Goal: Entertainment & Leisure: Consume media (video, audio)

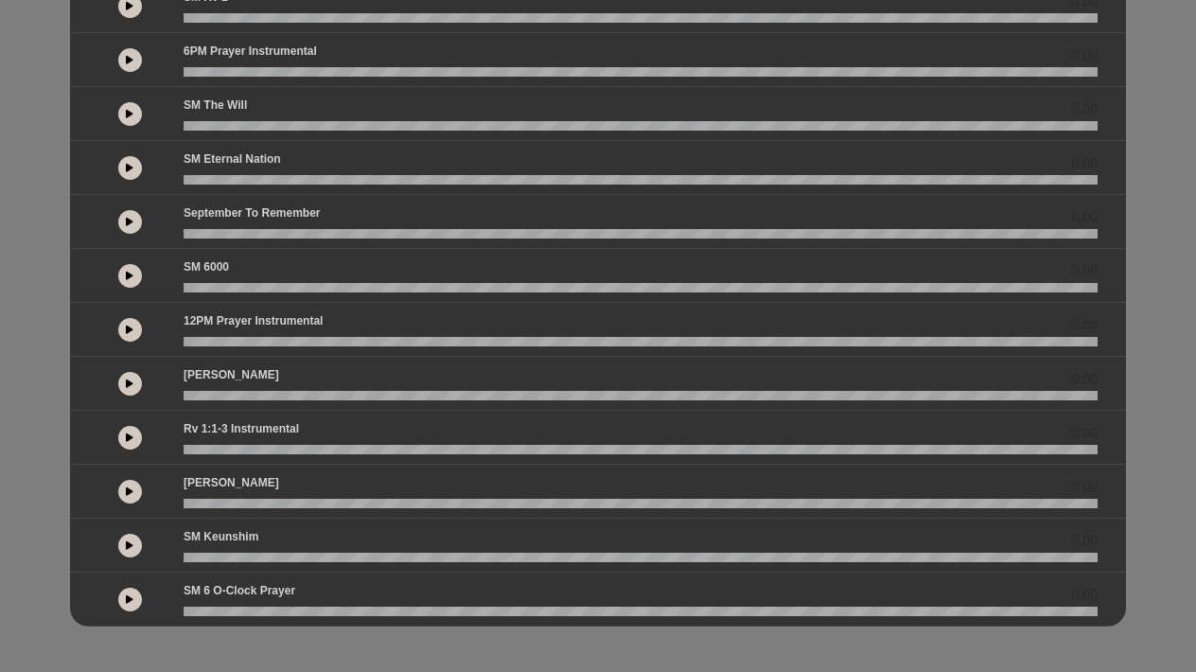
scroll to position [421, 0]
click at [132, 597] on icon at bounding box center [130, 598] width 8 height 9
click at [184, 610] on wave at bounding box center [641, 611] width 914 height 9
click at [122, 599] on button at bounding box center [130, 600] width 24 height 24
click at [128, 595] on icon at bounding box center [130, 598] width 8 height 9
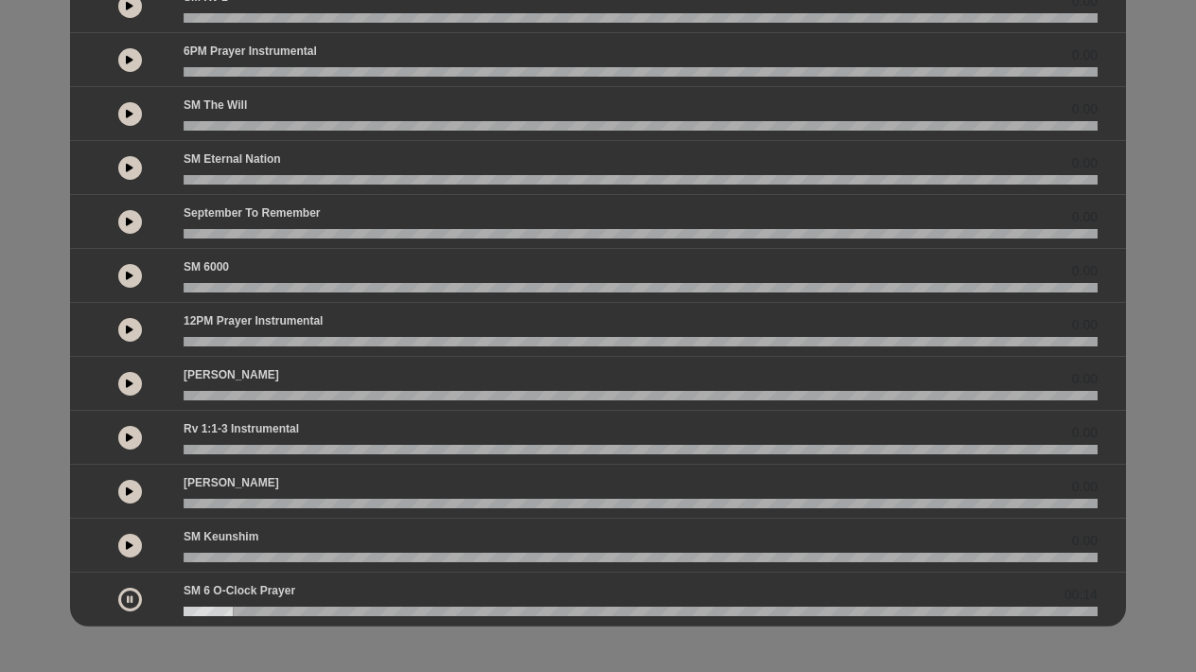
click at [187, 609] on wave at bounding box center [641, 611] width 914 height 9
click at [125, 596] on button at bounding box center [130, 600] width 24 height 24
click at [130, 597] on icon at bounding box center [130, 598] width 8 height 9
click at [128, 599] on icon at bounding box center [130, 598] width 6 height 9
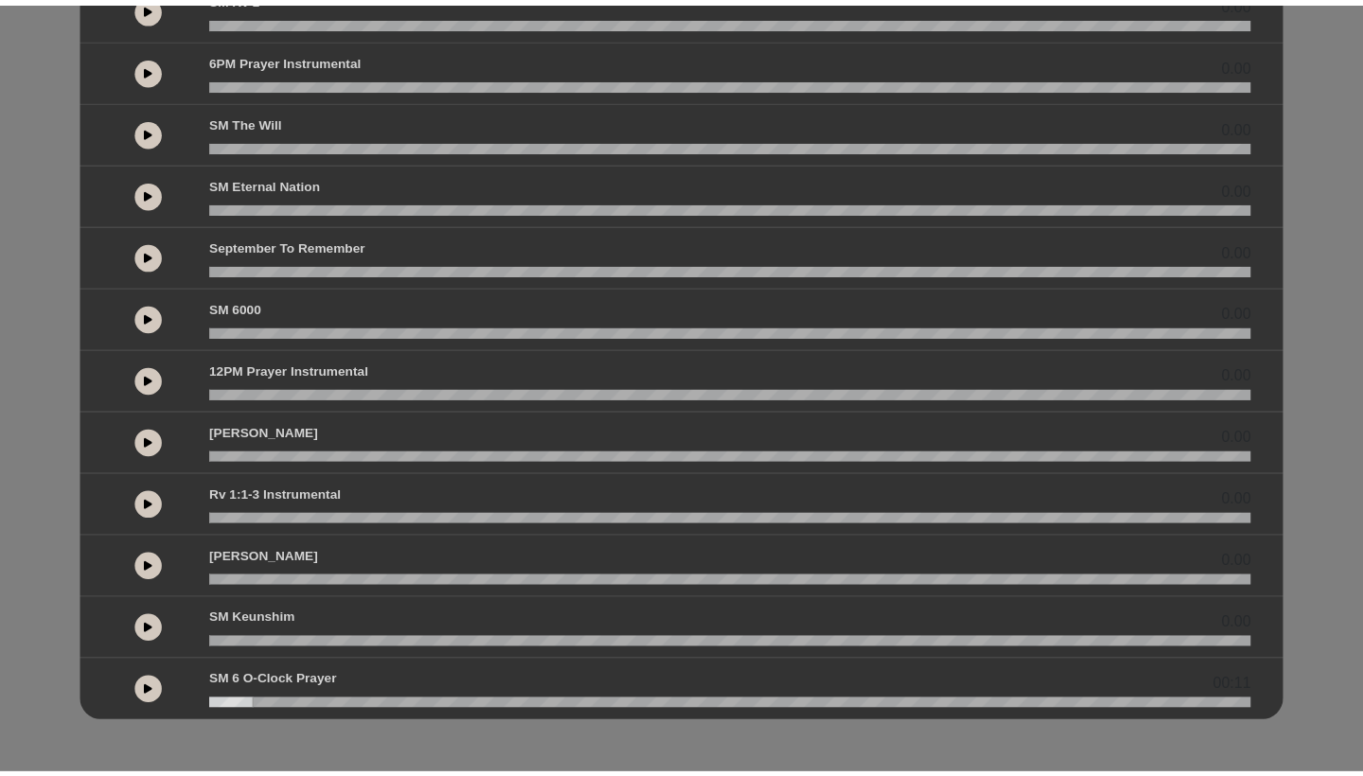
scroll to position [317, 0]
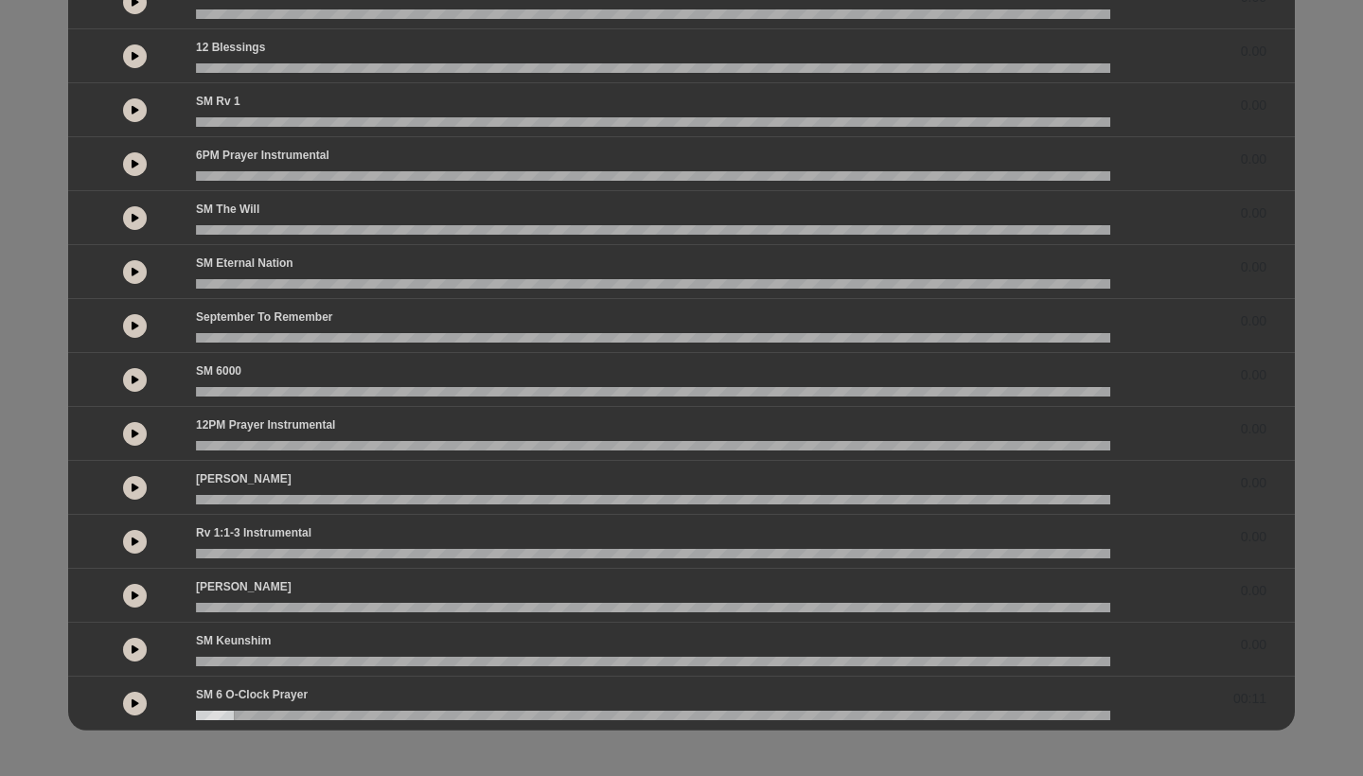
click at [135, 646] on icon at bounding box center [136, 648] width 8 height 9
click at [132, 646] on icon at bounding box center [135, 648] width 6 height 9
click at [132, 671] on icon at bounding box center [136, 702] width 8 height 9
click at [131, 671] on button at bounding box center [135, 704] width 24 height 24
click at [133, 671] on icon at bounding box center [136, 702] width 8 height 9
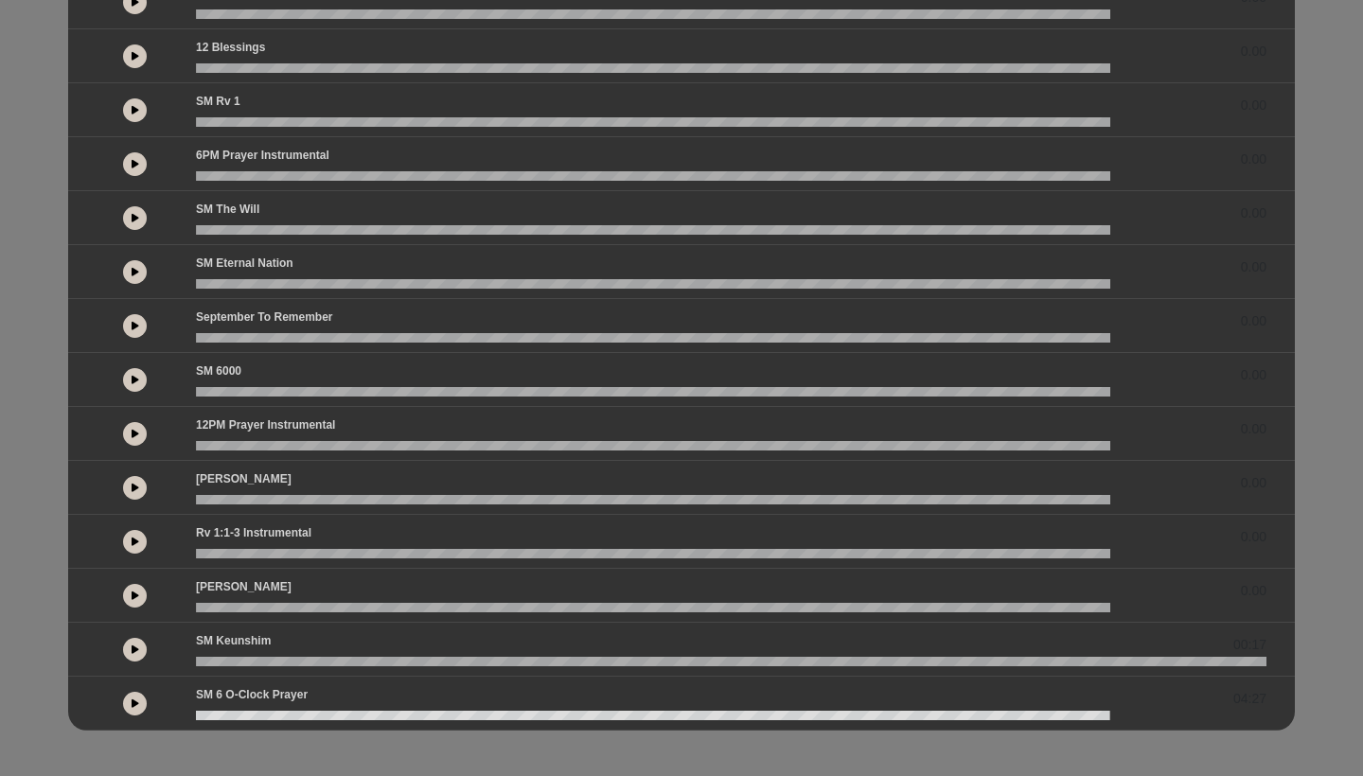
click at [135, 671] on icon at bounding box center [136, 702] width 8 height 9
click at [137, 671] on icon at bounding box center [136, 702] width 8 height 9
